Goal: Find specific page/section: Find specific page/section

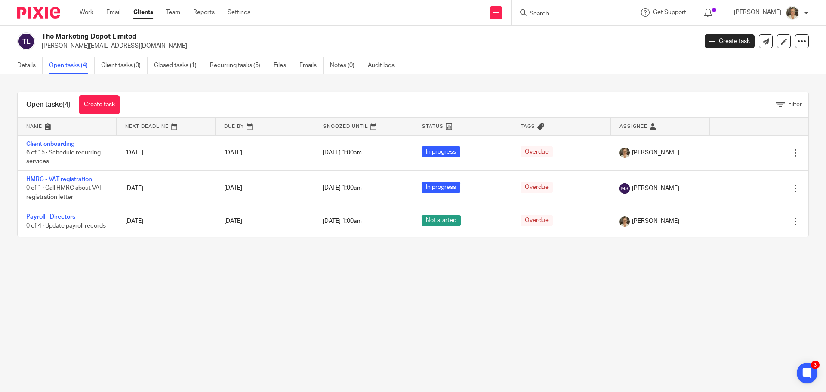
click at [567, 19] on div at bounding box center [571, 12] width 120 height 25
click at [567, 16] on input "Search" at bounding box center [567, 14] width 77 height 8
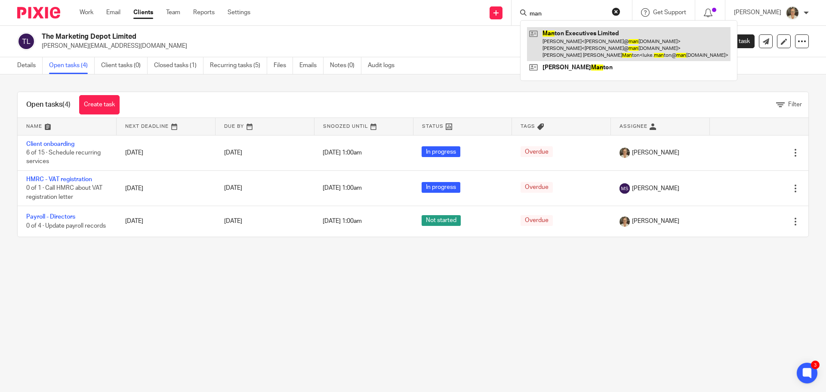
type input "man"
click at [577, 39] on link at bounding box center [628, 44] width 203 height 34
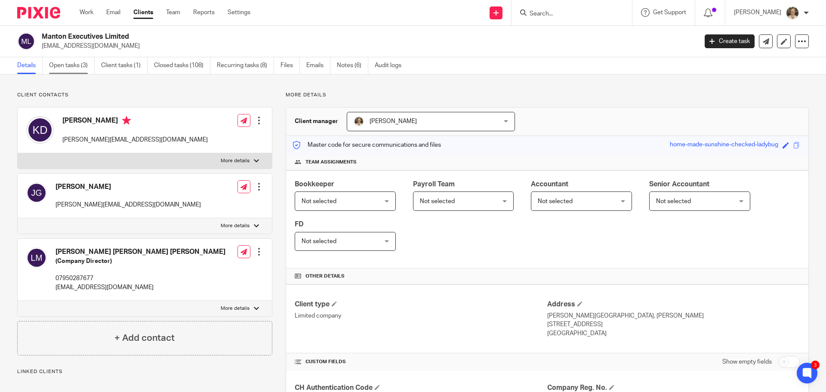
click at [58, 63] on link "Open tasks (3)" at bounding box center [72, 65] width 46 height 17
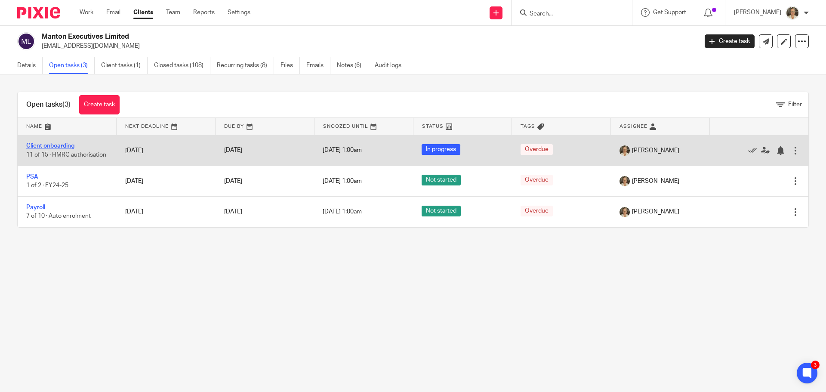
click at [54, 144] on link "Client onboarding" at bounding box center [50, 146] width 48 height 6
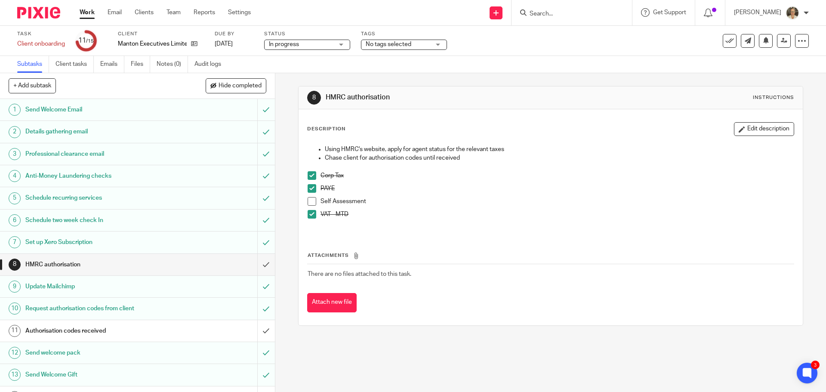
click at [591, 17] on input "Search" at bounding box center [567, 14] width 77 height 8
type input "neon"
click at [582, 38] on link at bounding box center [599, 37] width 145 height 20
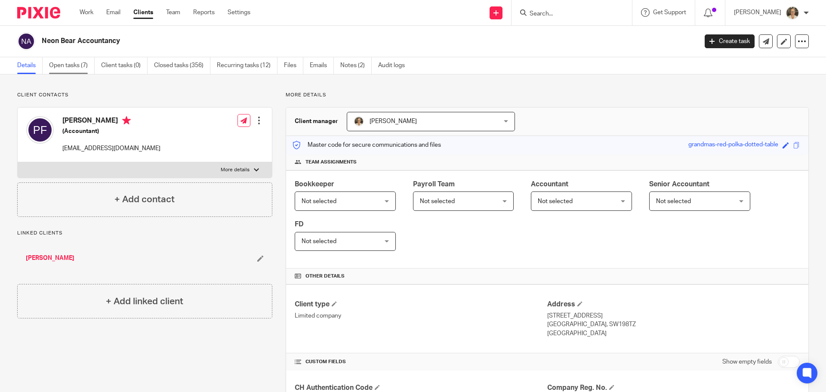
click at [71, 64] on link "Open tasks (7)" at bounding box center [72, 65] width 46 height 17
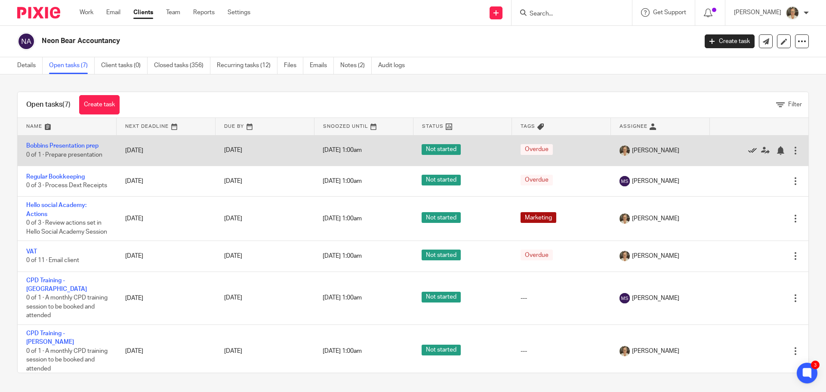
click at [748, 148] on icon at bounding box center [752, 150] width 9 height 9
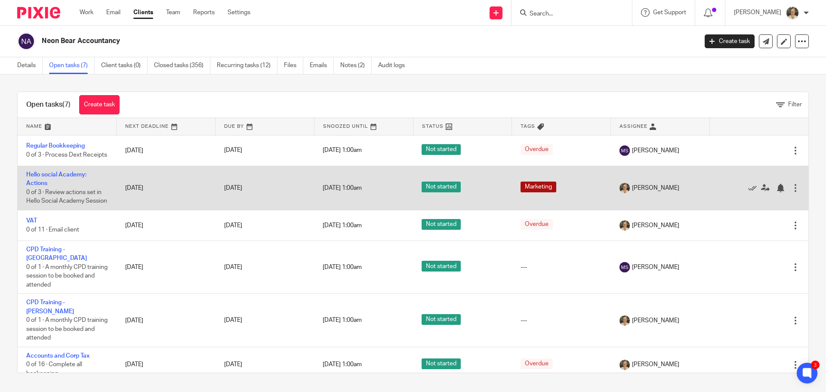
scroll to position [6, 0]
